Goal: Information Seeking & Learning: Learn about a topic

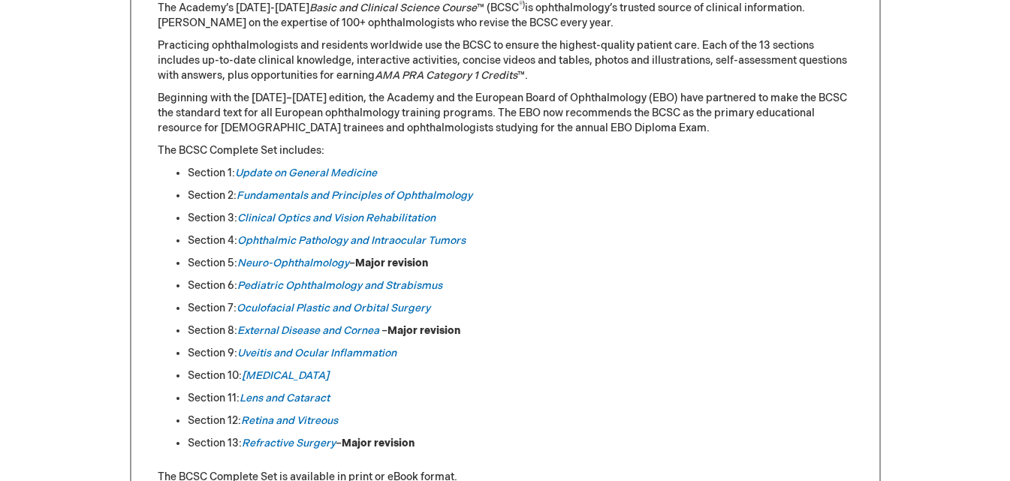
scroll to position [826, 0]
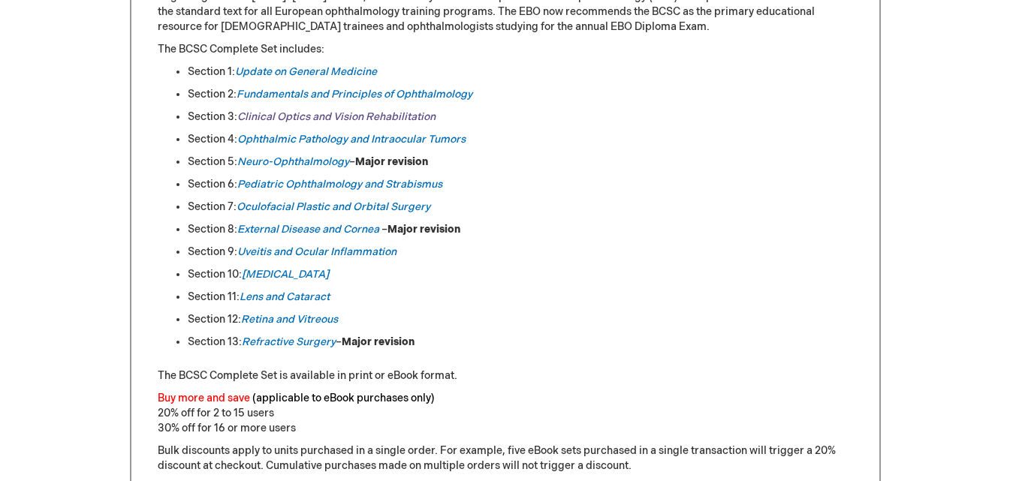
click at [321, 113] on link "Clinical Optics and Vision Rehabilitation" at bounding box center [336, 116] width 198 height 13
